Goal: Information Seeking & Learning: Learn about a topic

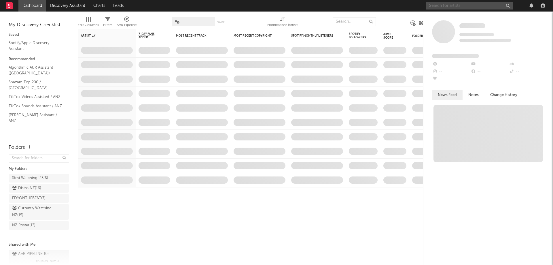
click at [438, 5] on input "text" at bounding box center [469, 5] width 86 height 7
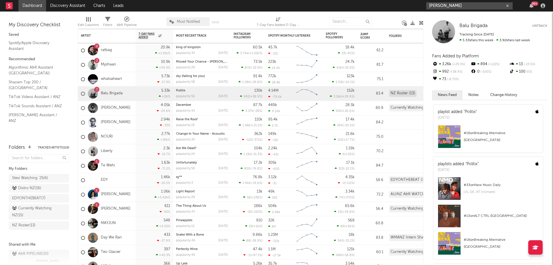
click at [441, 9] on input "[PERSON_NAME]" at bounding box center [469, 5] width 86 height 7
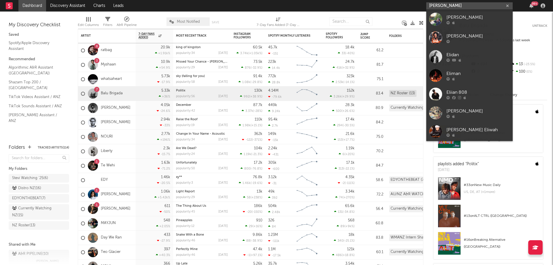
click at [444, 8] on input "[PERSON_NAME]" at bounding box center [469, 5] width 86 height 7
click at [433, 6] on input "[PERSON_NAME]" at bounding box center [469, 5] width 86 height 7
type input "[PERSON_NAME]"
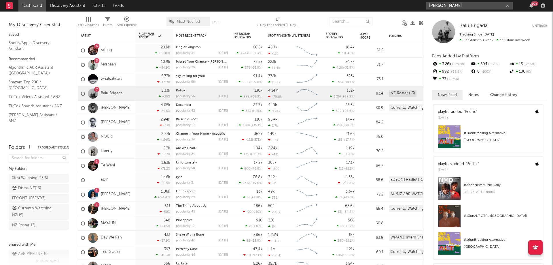
click at [474, 5] on input "[PERSON_NAME]" at bounding box center [469, 5] width 86 height 7
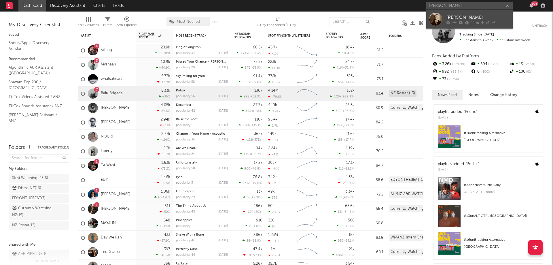
click at [473, 14] on div "[PERSON_NAME]" at bounding box center [477, 17] width 63 height 7
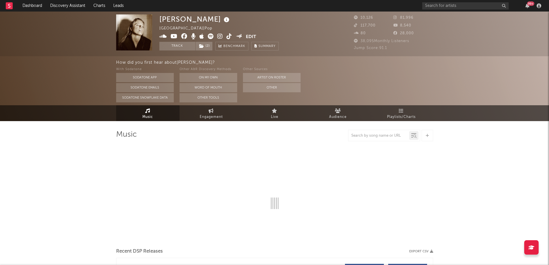
select select "6m"
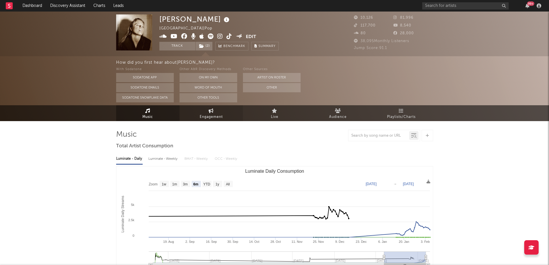
click at [217, 114] on span "Engagement" at bounding box center [211, 116] width 23 height 7
select select "1w"
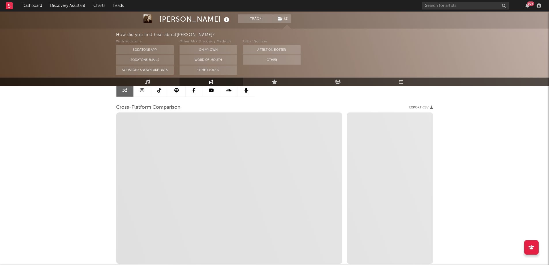
scroll to position [62, 0]
select select "1m"
